Goal: Task Accomplishment & Management: Manage account settings

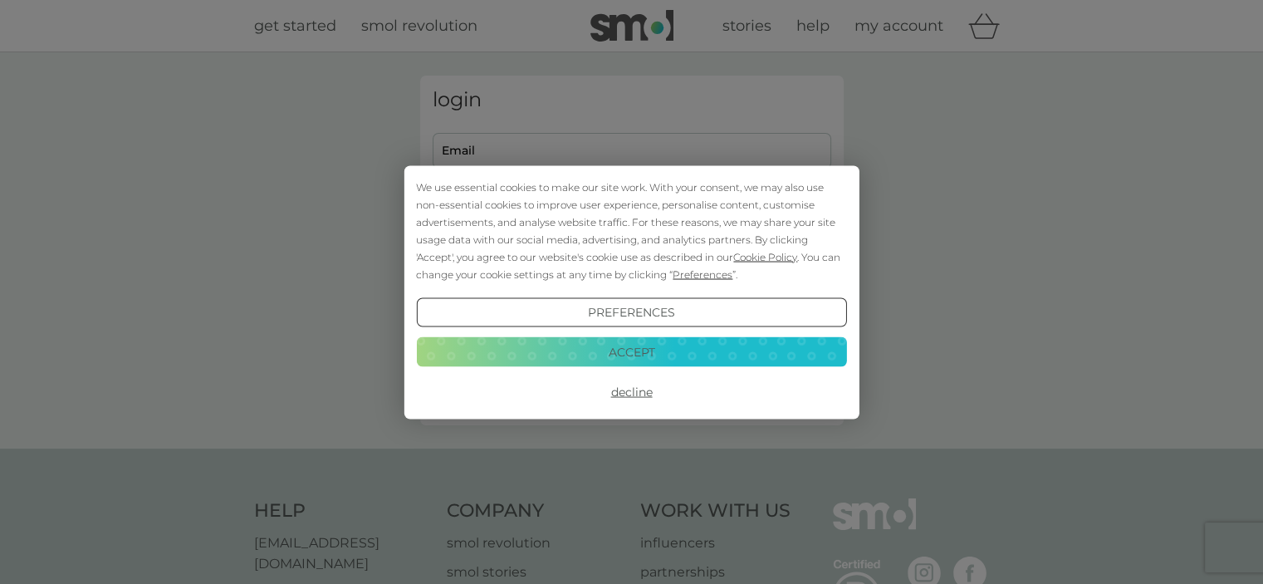
type input "hannah.scully@live.co.uk"
click at [558, 351] on button "Accept" at bounding box center [631, 352] width 430 height 30
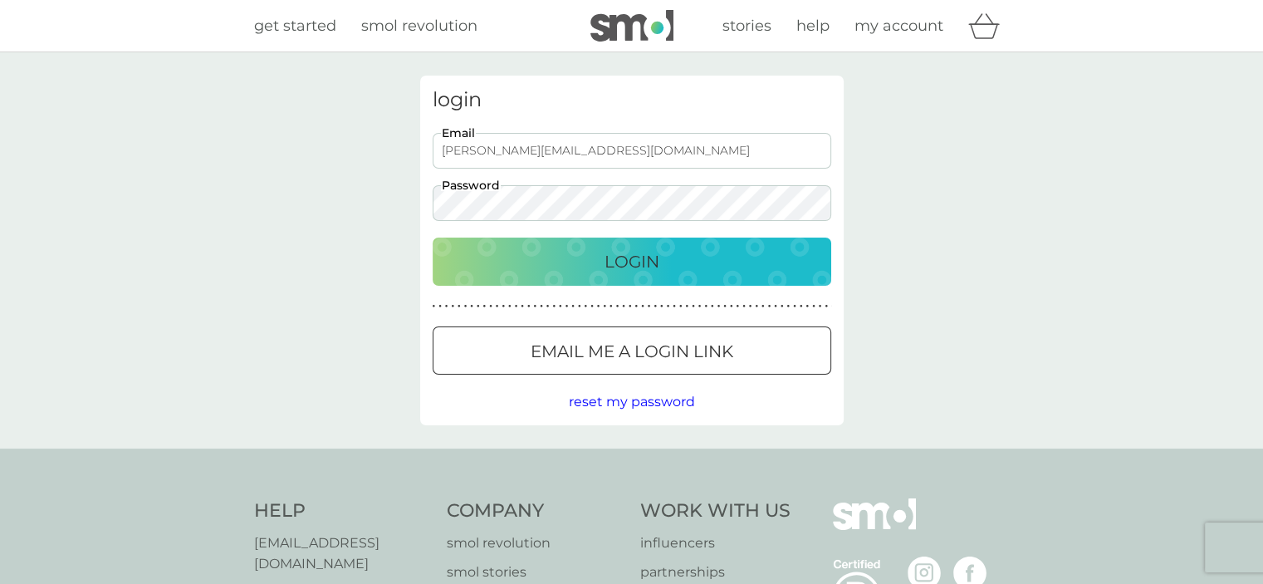
click at [574, 272] on div "Login" at bounding box center [631, 261] width 365 height 27
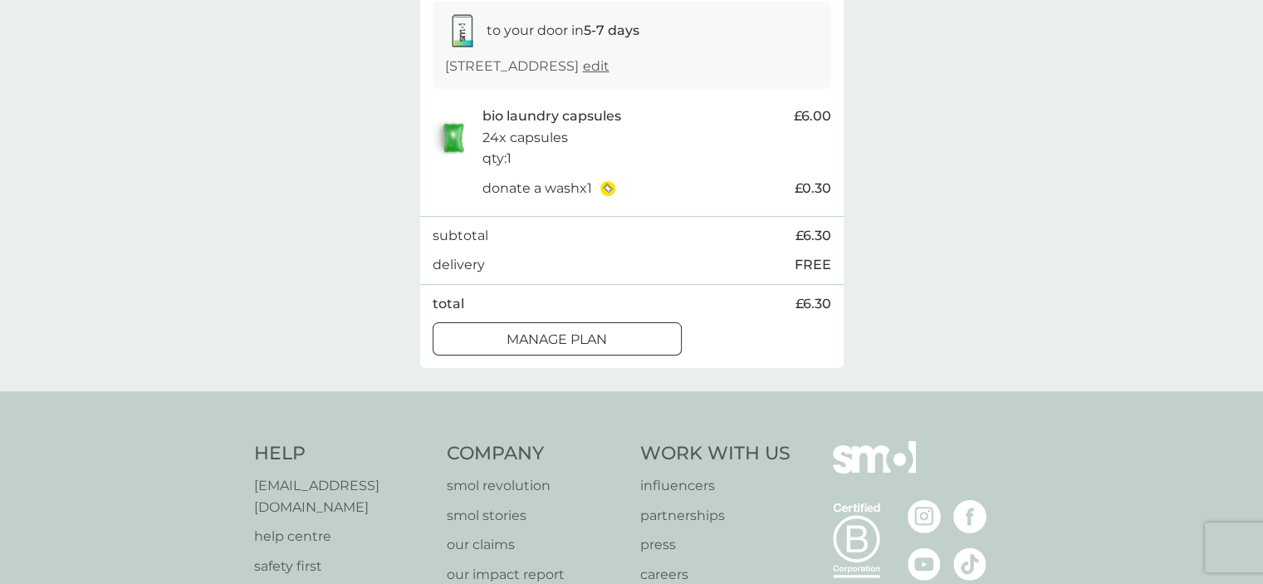
scroll to position [282, 0]
click at [588, 351] on button "Manage plan" at bounding box center [557, 338] width 249 height 33
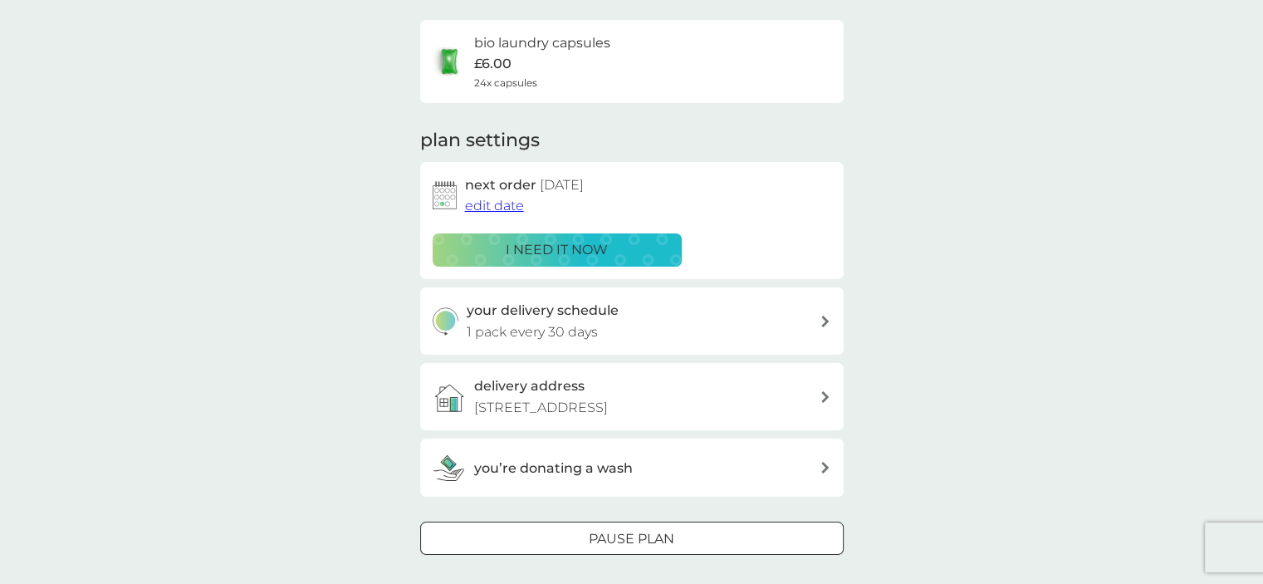
scroll to position [189, 0]
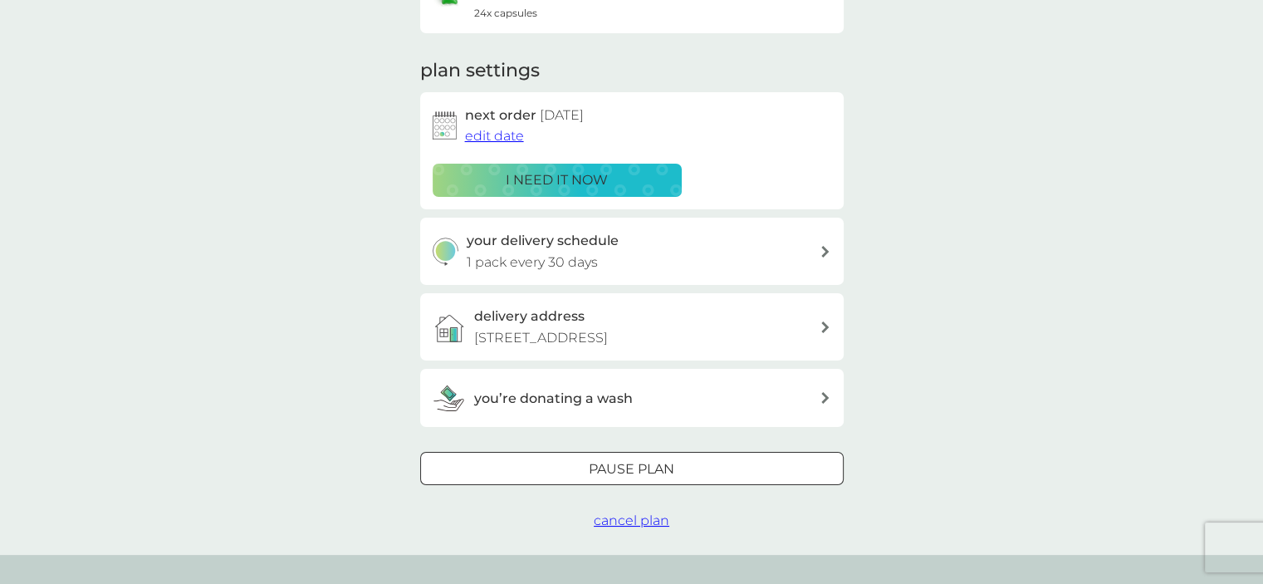
click at [659, 258] on div "your delivery schedule 1 pack every 30 days" at bounding box center [643, 251] width 353 height 42
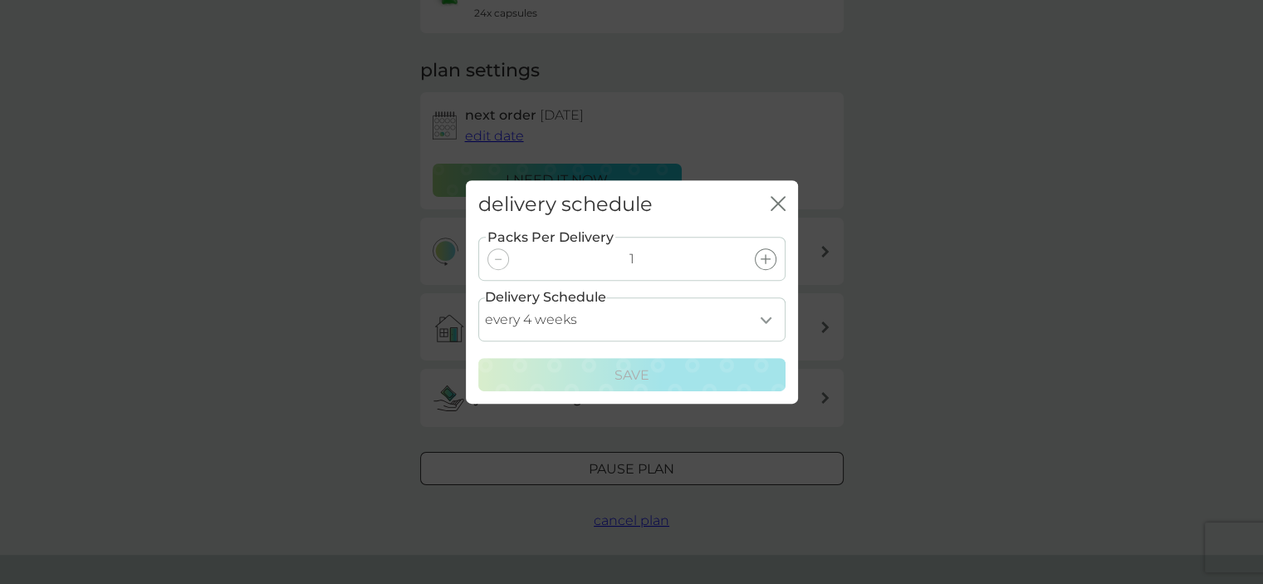
click at [767, 323] on select "every 1 week every 2 weeks every 3 weeks every 4 weeks every 5 weeks every 6 we…" at bounding box center [631, 319] width 307 height 44
select select "42"
click at [478, 297] on select "every 1 week every 2 weeks every 3 weeks every 4 weeks every 5 weeks every 6 we…" at bounding box center [631, 319] width 307 height 44
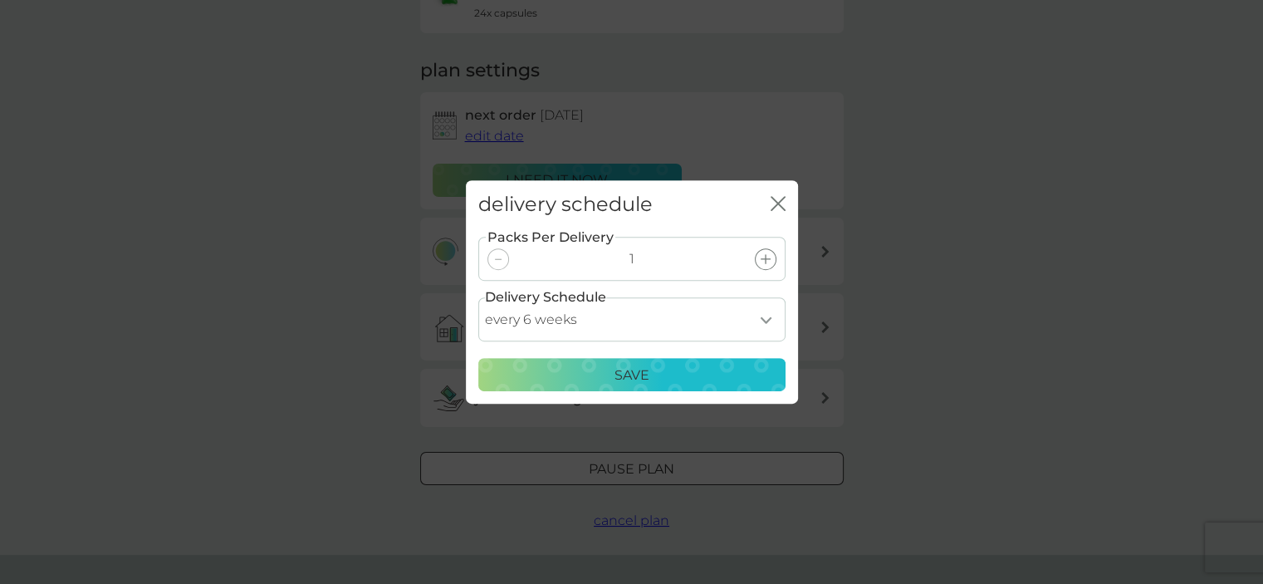
click at [658, 370] on div "Save" at bounding box center [632, 376] width 286 height 22
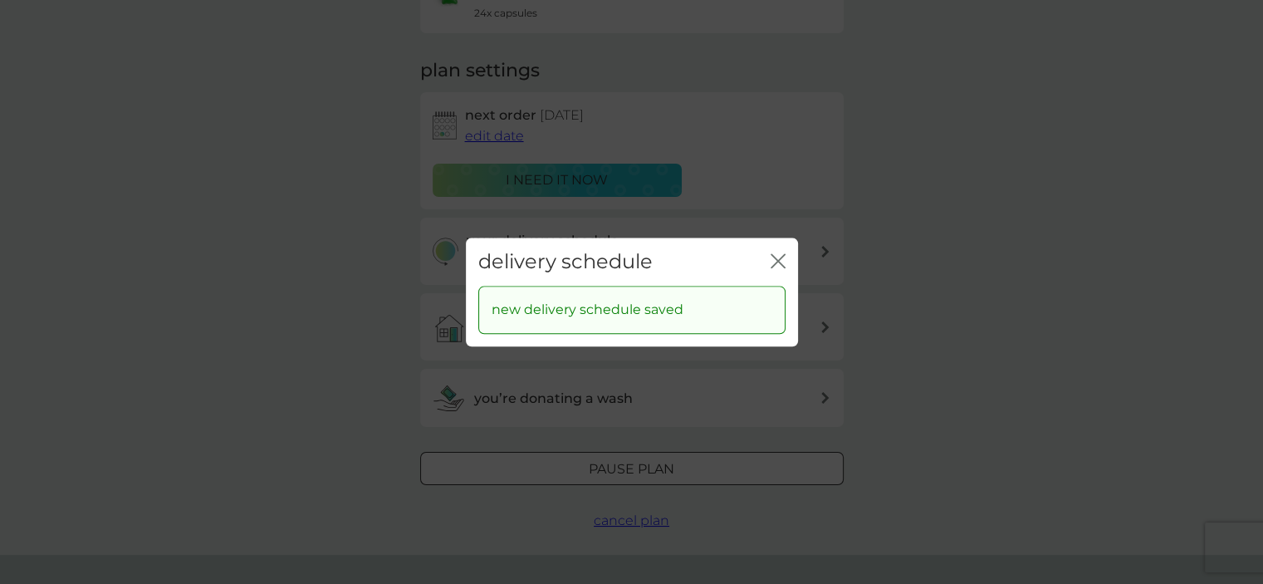
click at [788, 258] on div "delivery schedule close" at bounding box center [632, 262] width 332 height 49
click at [779, 258] on icon "close" at bounding box center [781, 260] width 7 height 13
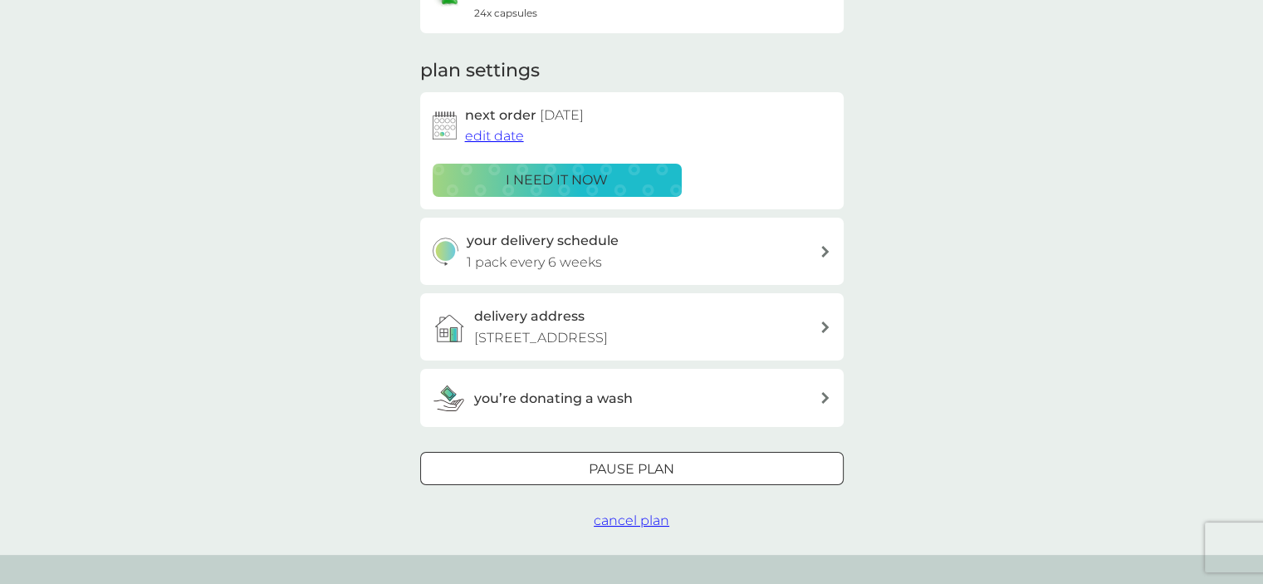
click at [569, 468] on div "Pause plan" at bounding box center [632, 469] width 422 height 22
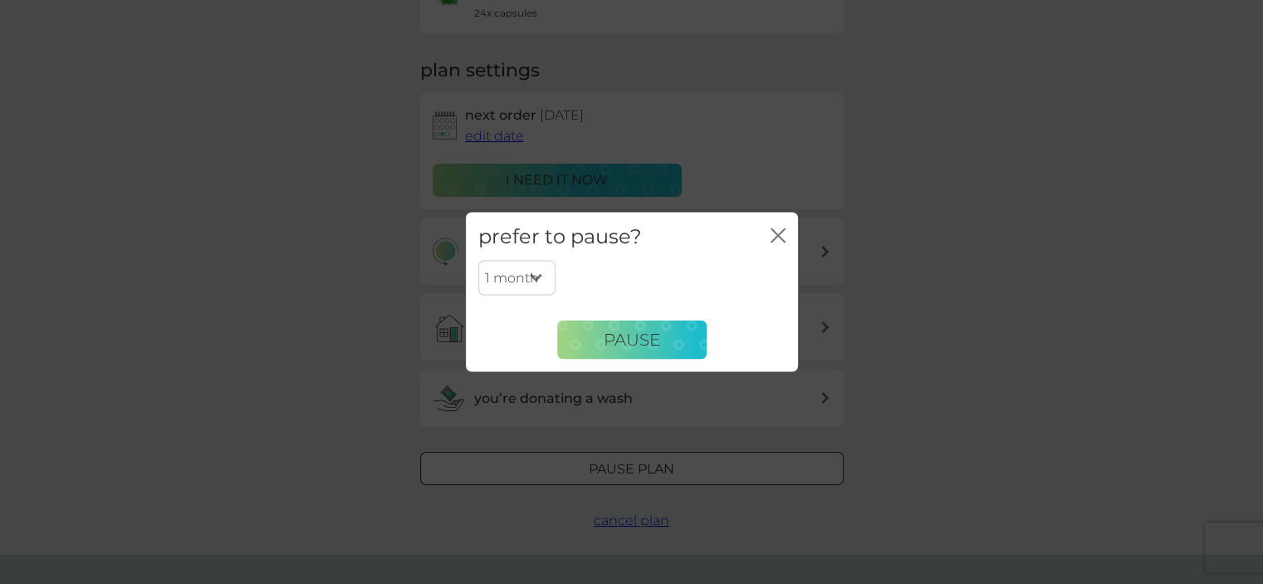
click at [542, 276] on select "1 month 2 months 3 months 4 months 5 months 6 months" at bounding box center [516, 278] width 77 height 35
click at [780, 228] on icon "close" at bounding box center [778, 235] width 15 height 15
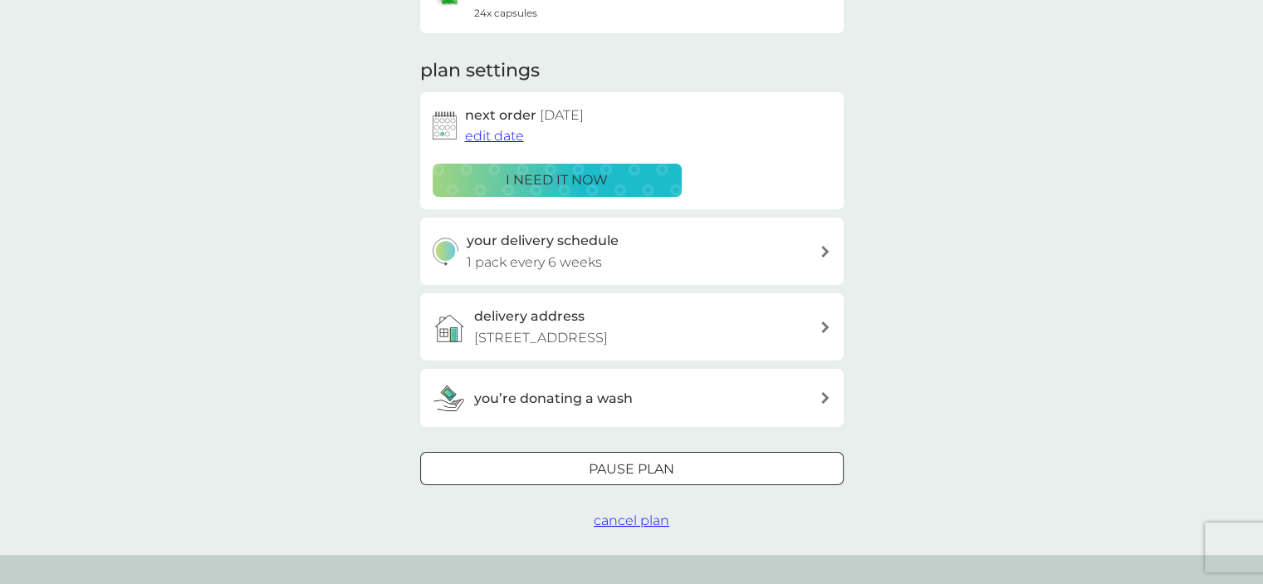
click at [767, 252] on div "your delivery schedule 1 pack every 6 weeks" at bounding box center [643, 251] width 353 height 42
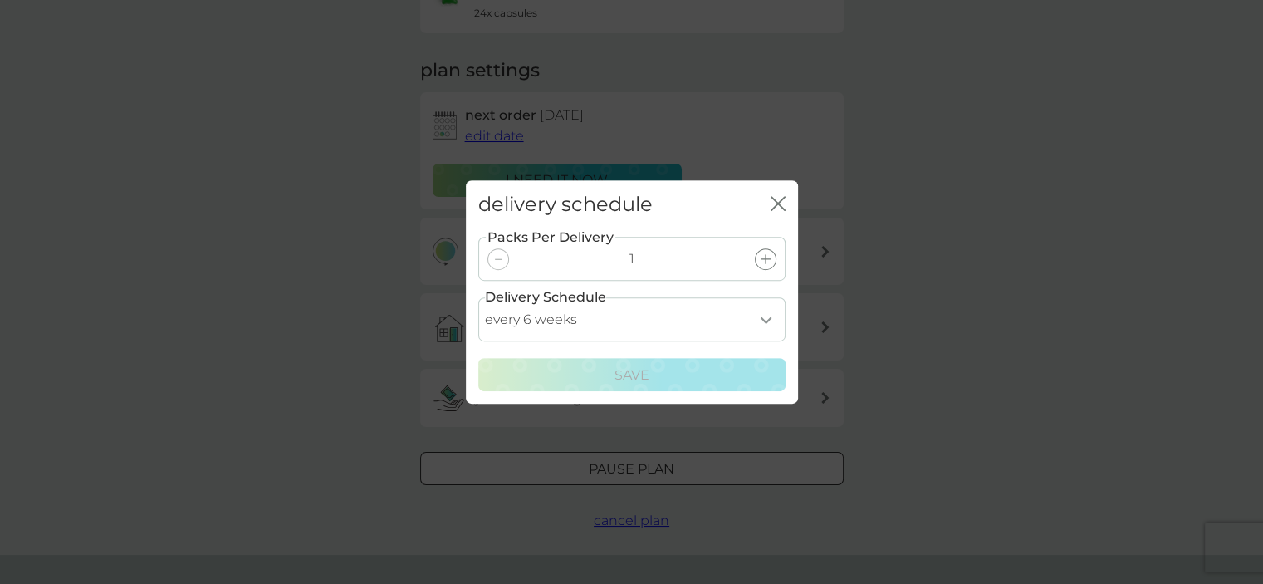
click at [763, 324] on select "every 1 week every 2 weeks every 3 weeks every 4 weeks every 5 weeks every 6 we…" at bounding box center [631, 319] width 307 height 44
select select "28"
click at [478, 297] on select "every 1 week every 2 weeks every 3 weeks every 4 weeks every 5 weeks every 6 we…" at bounding box center [631, 319] width 307 height 44
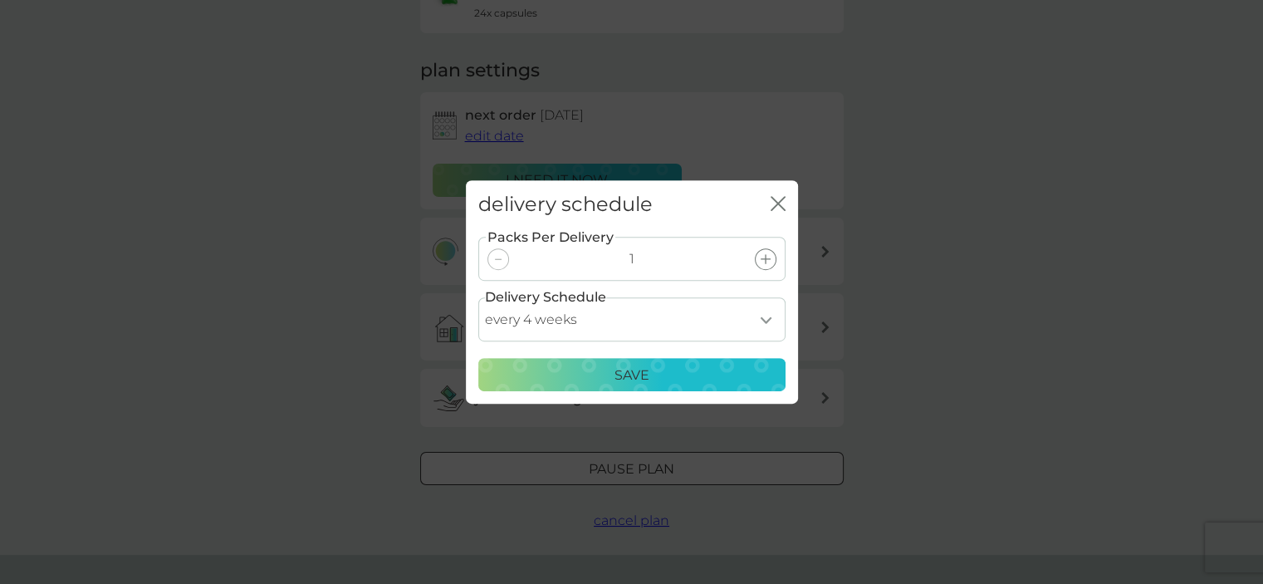
click at [576, 377] on div "Save" at bounding box center [632, 376] width 286 height 22
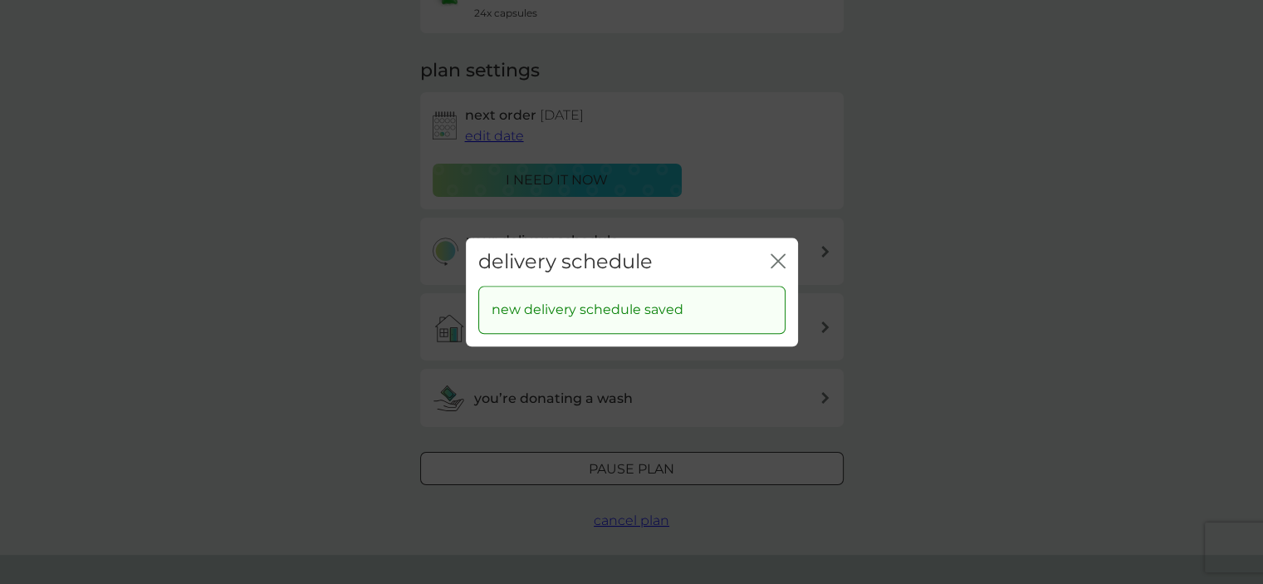
drag, startPoint x: 776, startPoint y: 249, endPoint x: 773, endPoint y: 267, distance: 17.6
click at [773, 267] on div "close" at bounding box center [778, 262] width 15 height 24
click at [773, 267] on icon "close" at bounding box center [778, 260] width 15 height 15
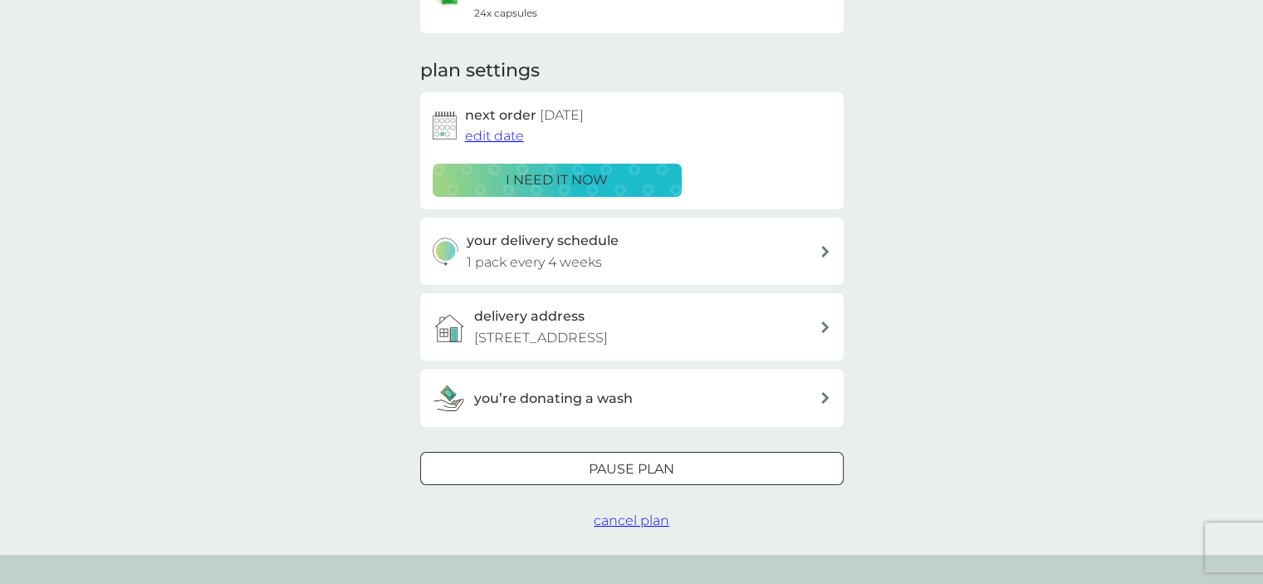
click at [648, 474] on div at bounding box center [632, 469] width 60 height 17
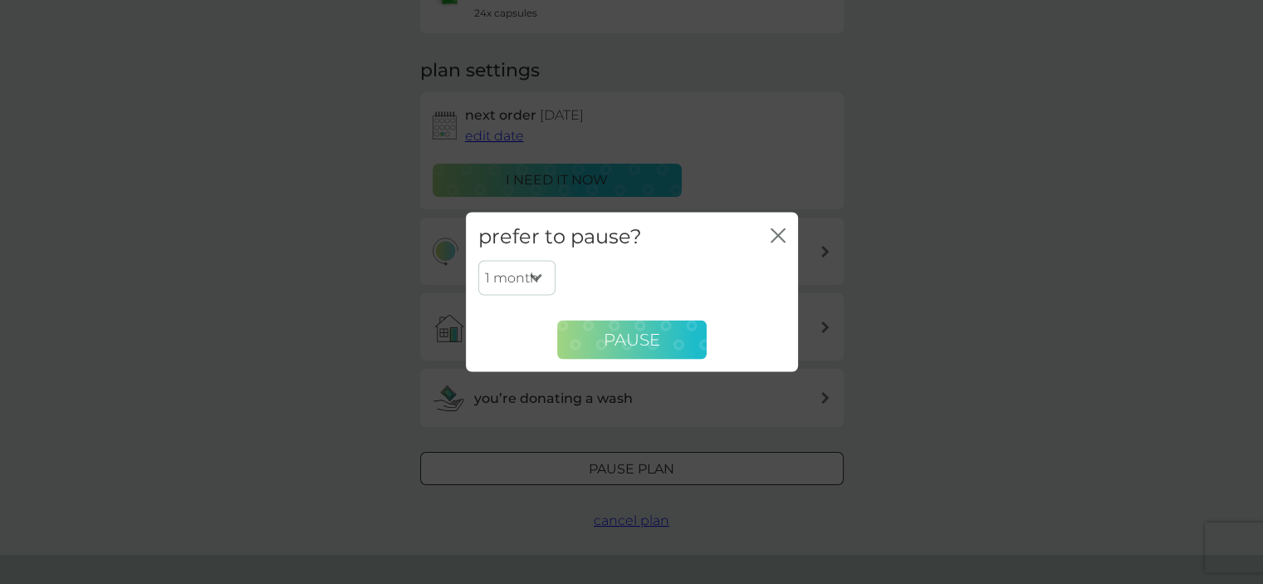
click at [619, 331] on span "Pause" at bounding box center [632, 340] width 56 height 20
